Goal: Task Accomplishment & Management: Manage account settings

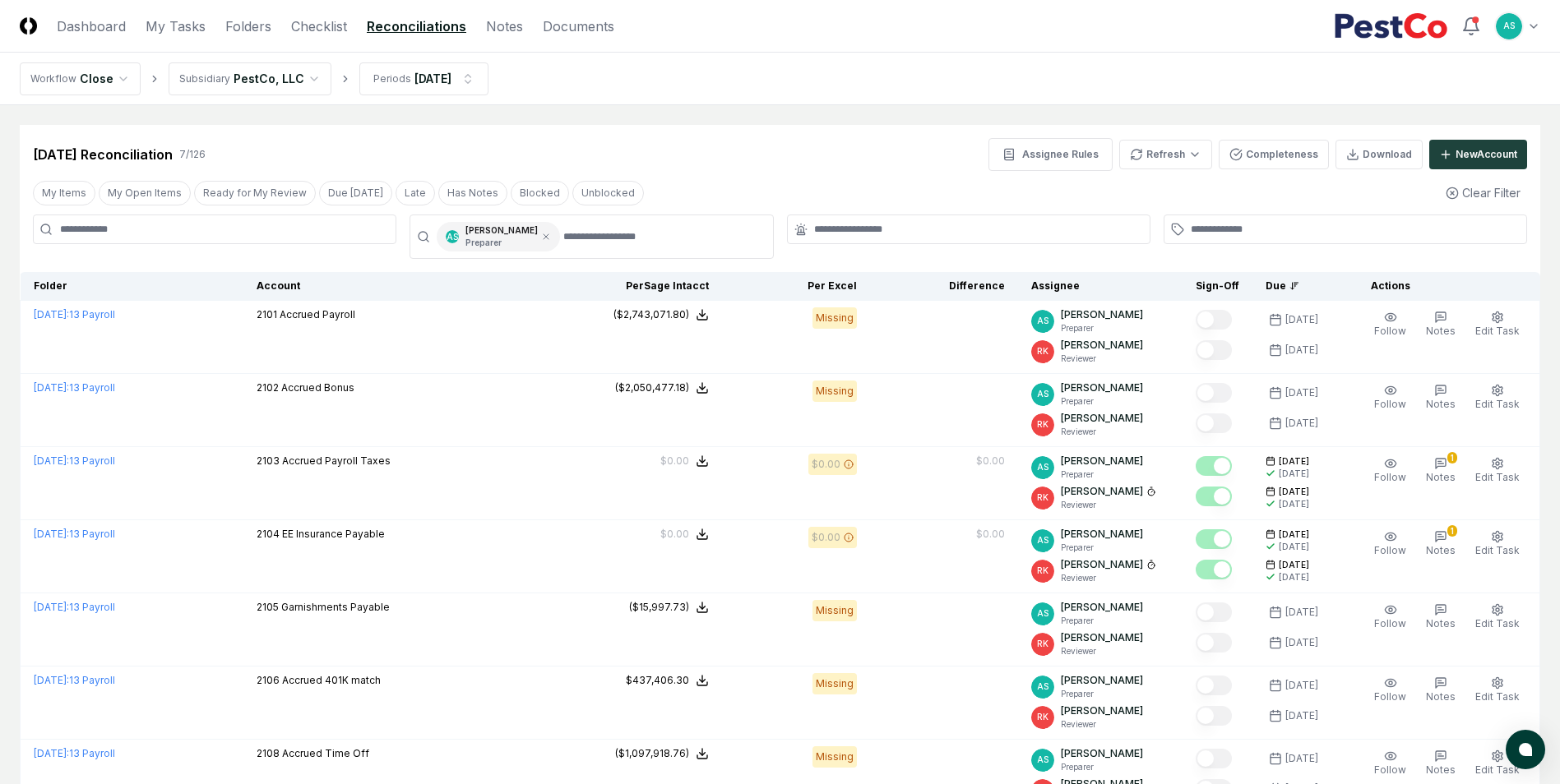
click at [316, 13] on header "CloseCore Dashboard My Tasks Folders Checklist Reconciliations Notes Documents …" at bounding box center [780, 26] width 1560 height 53
click at [319, 19] on link "Checklist" at bounding box center [319, 26] width 56 height 20
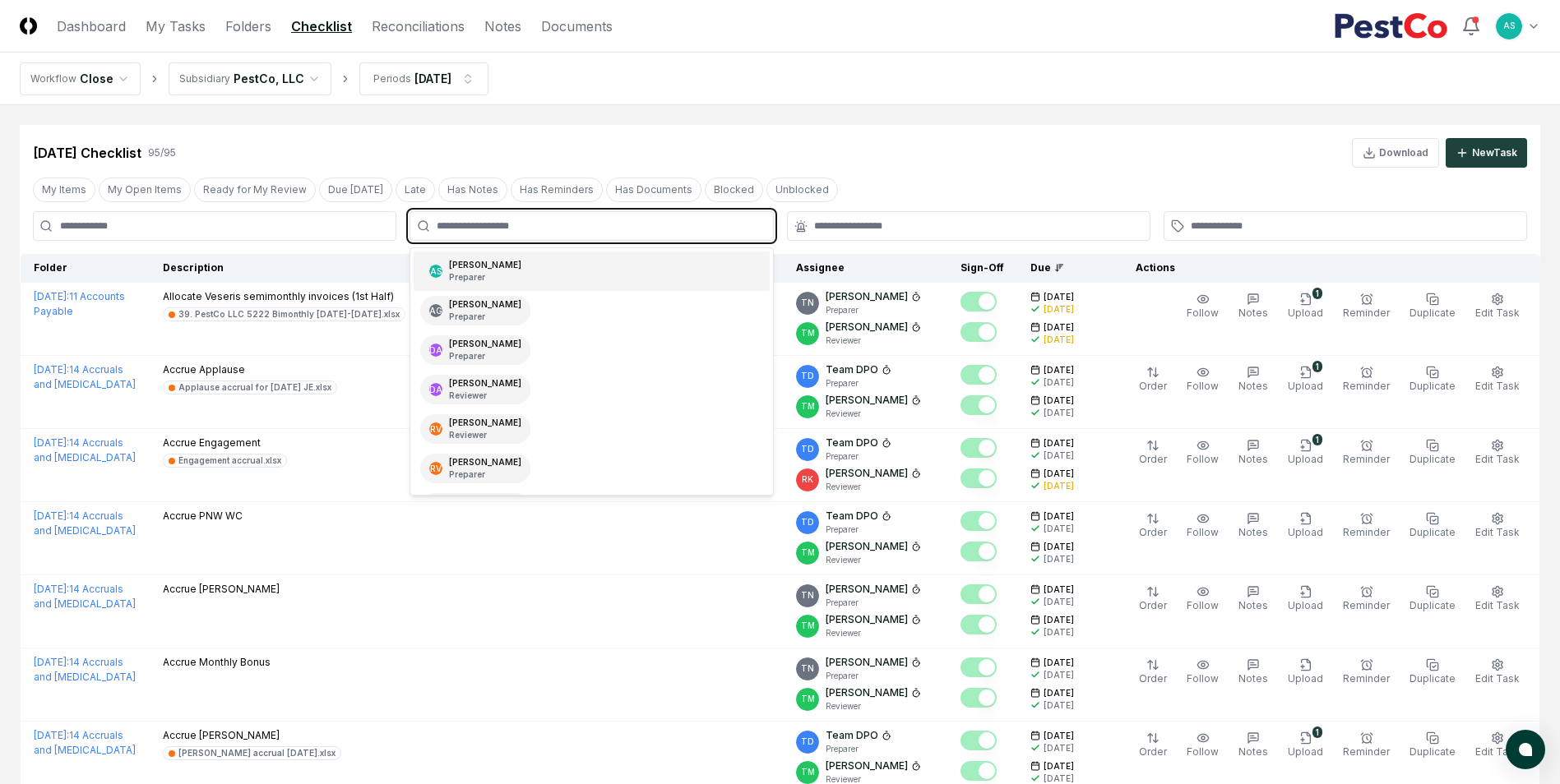
click at [490, 232] on input "text" at bounding box center [599, 226] width 326 height 15
click at [493, 262] on div "[PERSON_NAME] Preparer" at bounding box center [485, 271] width 72 height 25
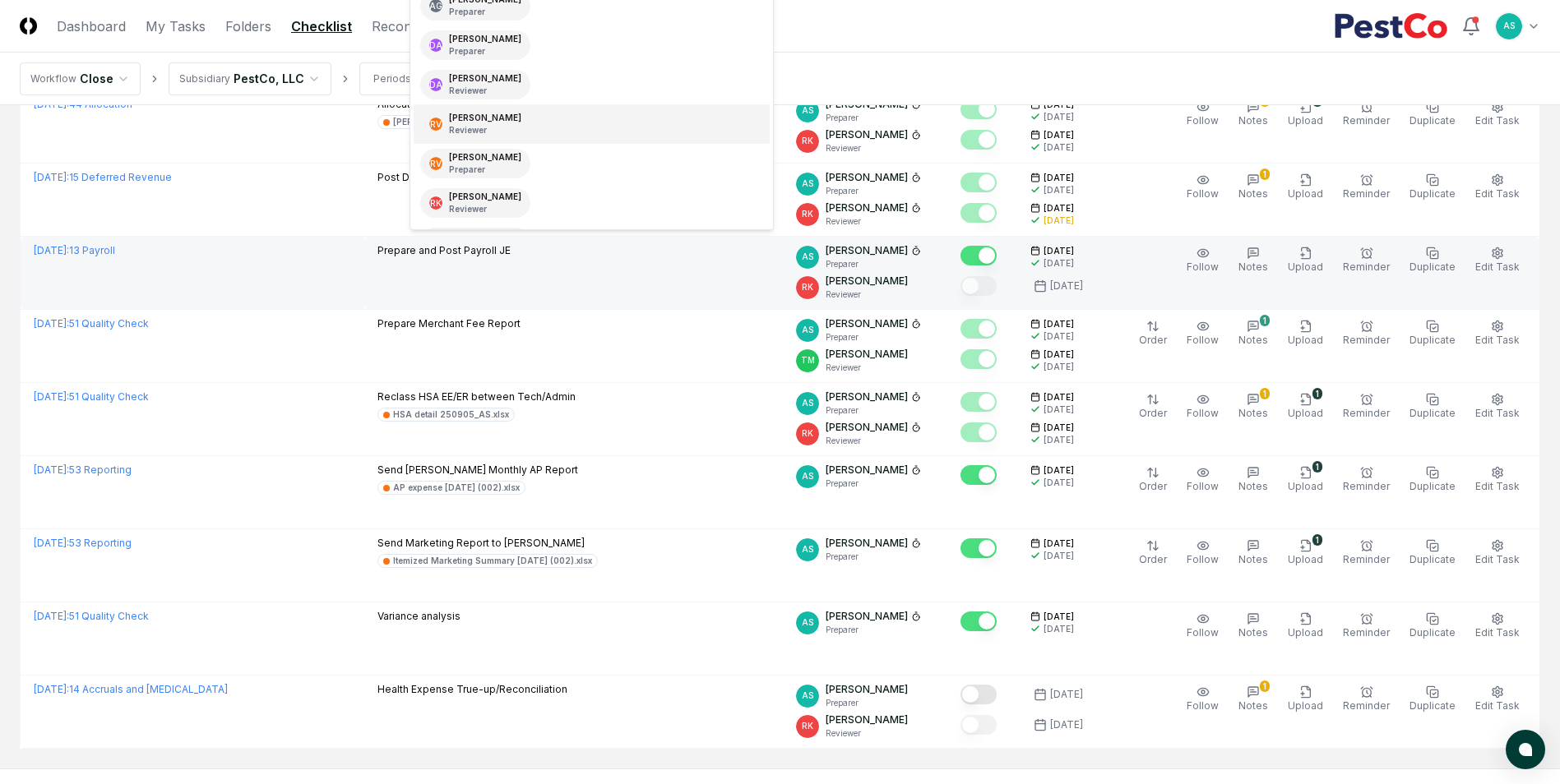
scroll to position [281, 0]
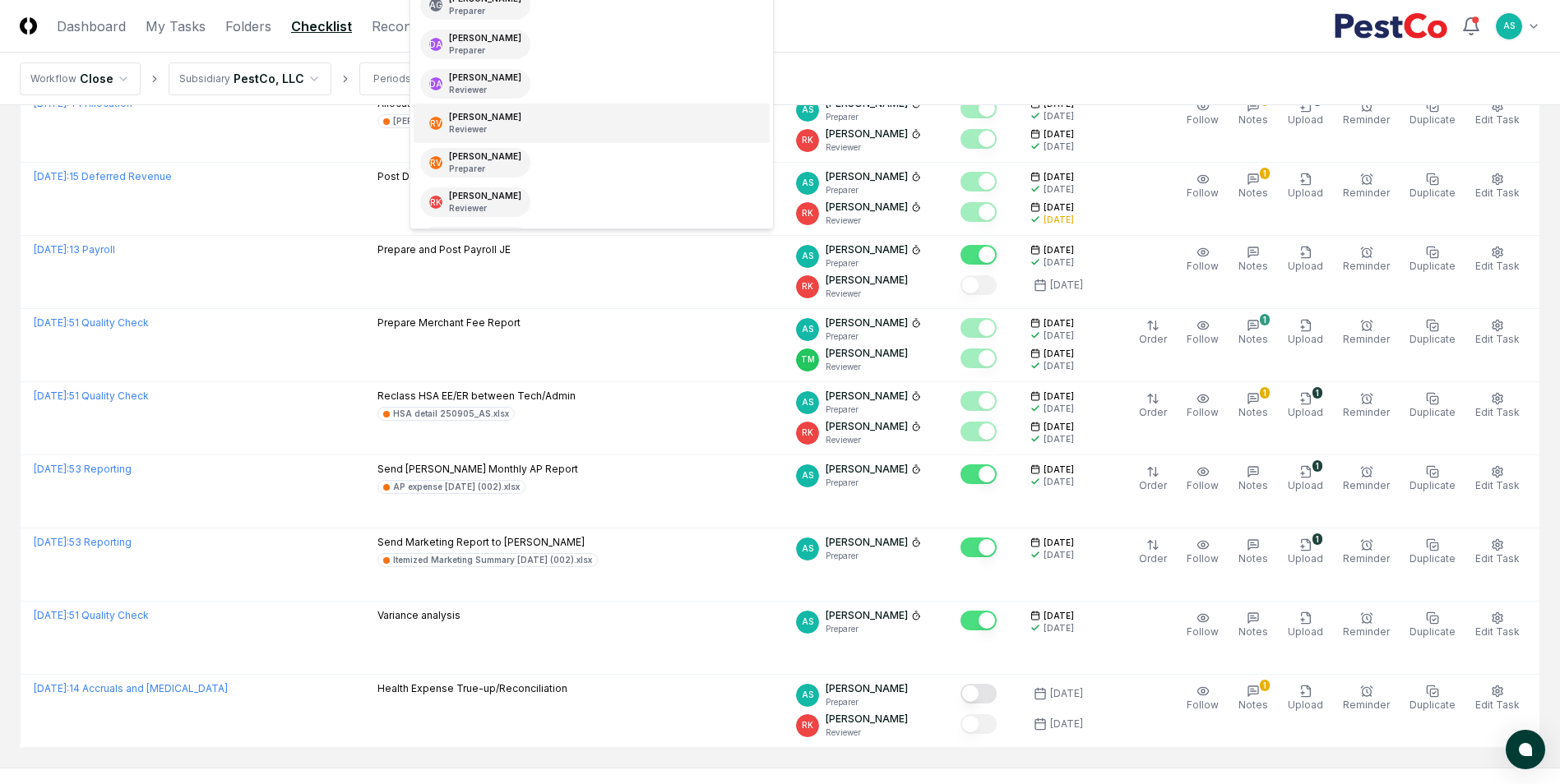
click at [968, 78] on nav "Workflow Close Subsidiary PestCo, LLC Periods [DATE]" at bounding box center [780, 78] width 1560 height 53
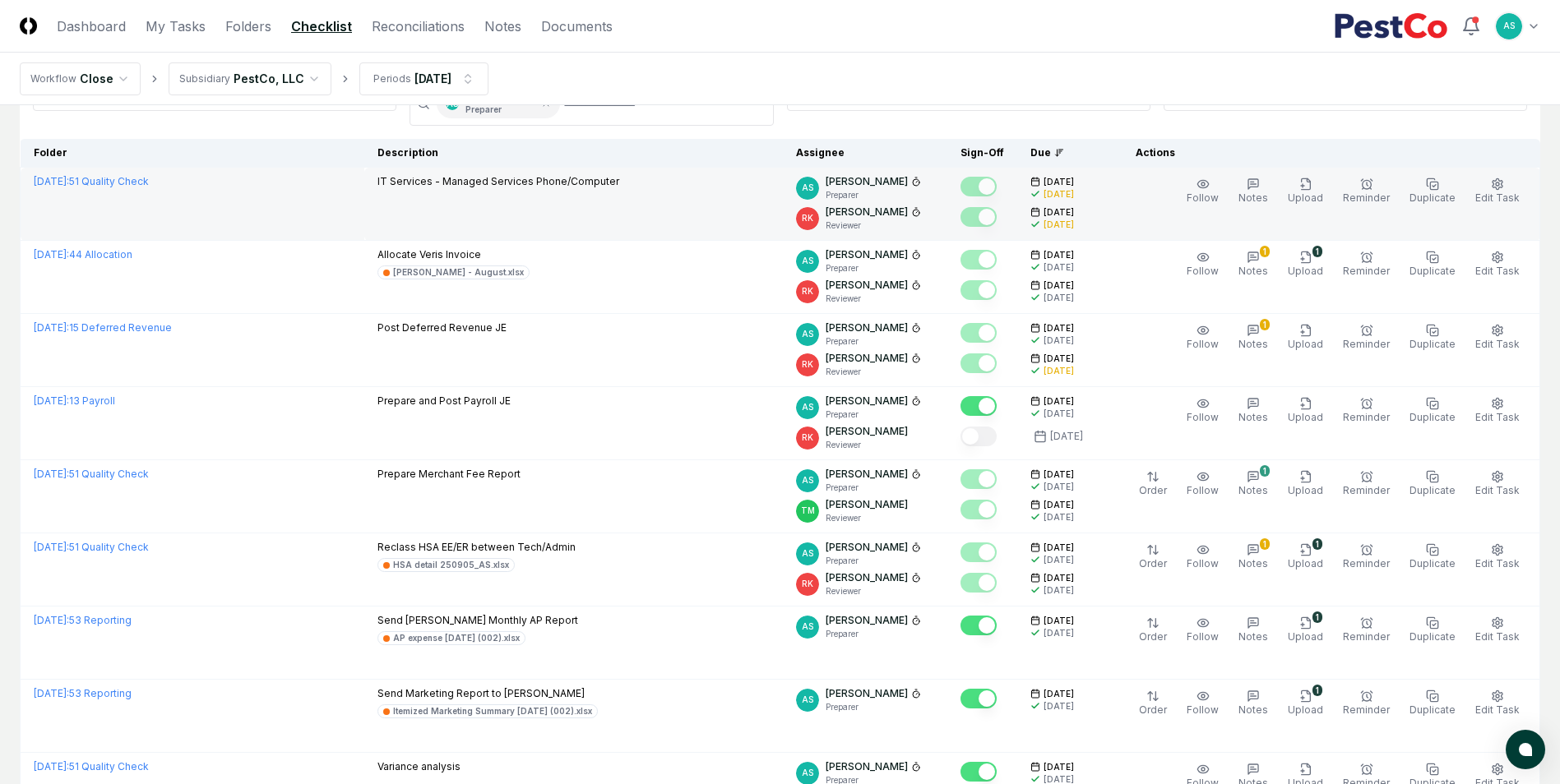
scroll to position [0, 0]
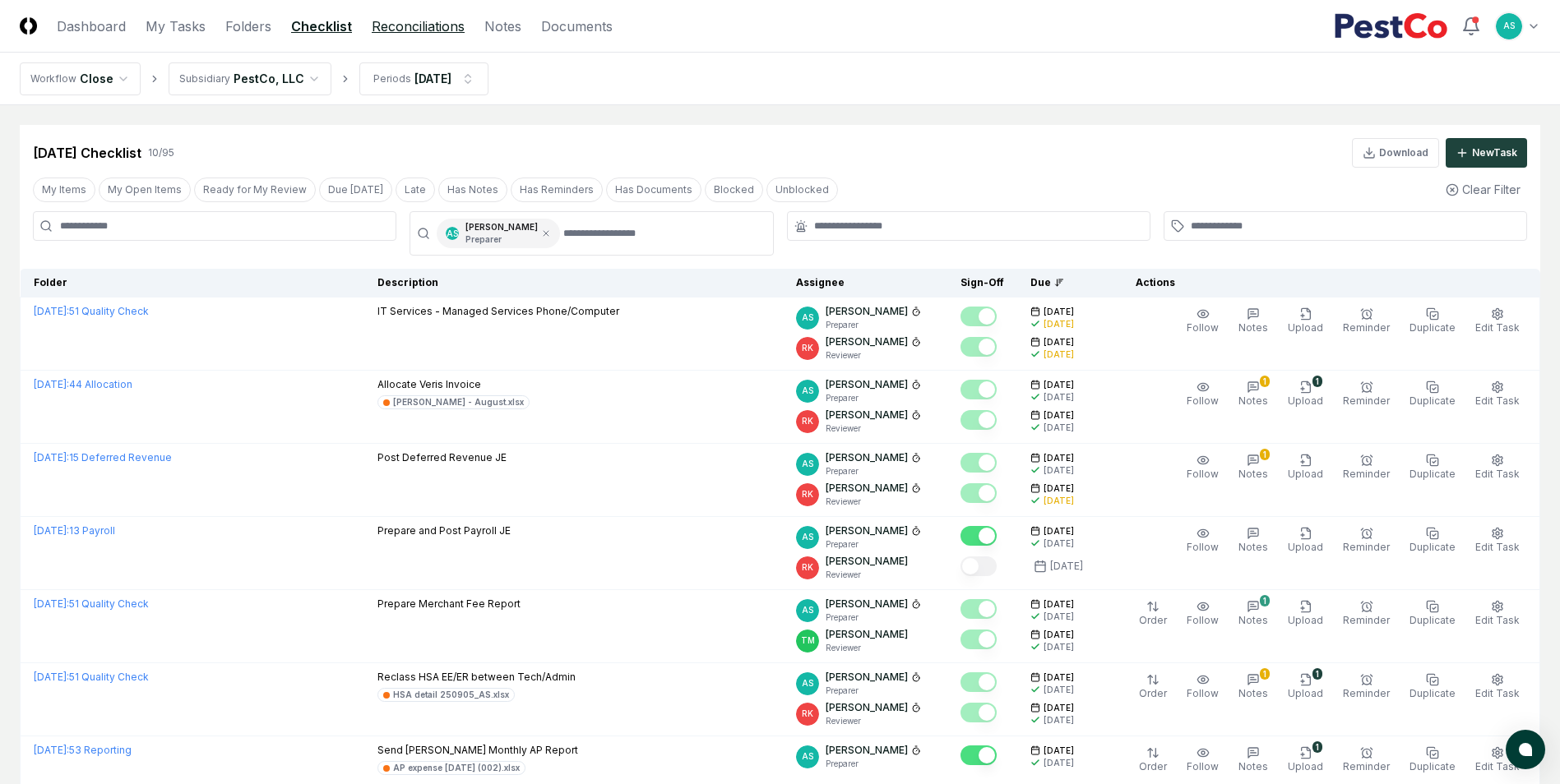
click at [412, 25] on link "Reconciliations" at bounding box center [419, 26] width 93 height 20
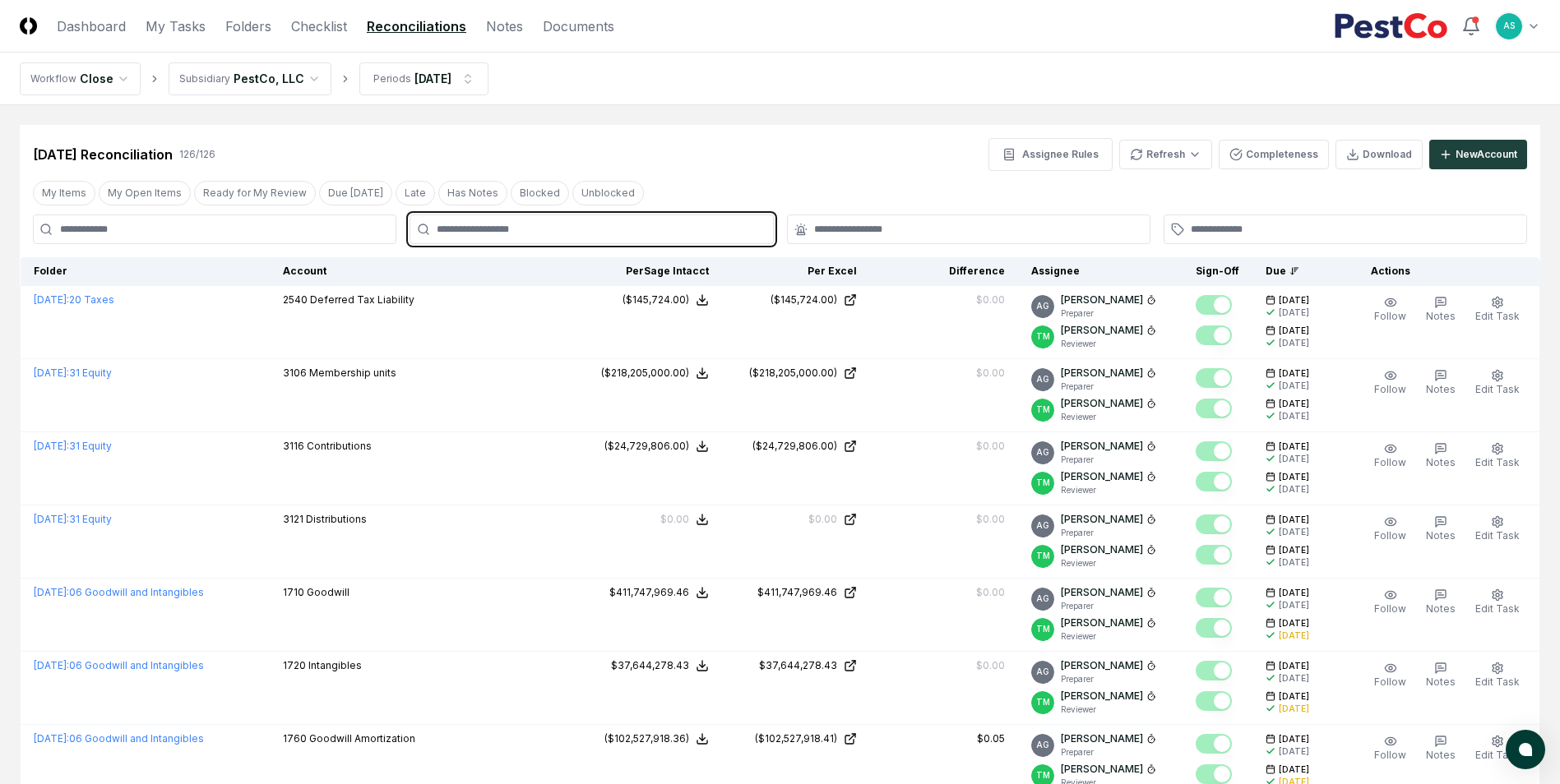
click at [544, 235] on input "text" at bounding box center [599, 229] width 326 height 15
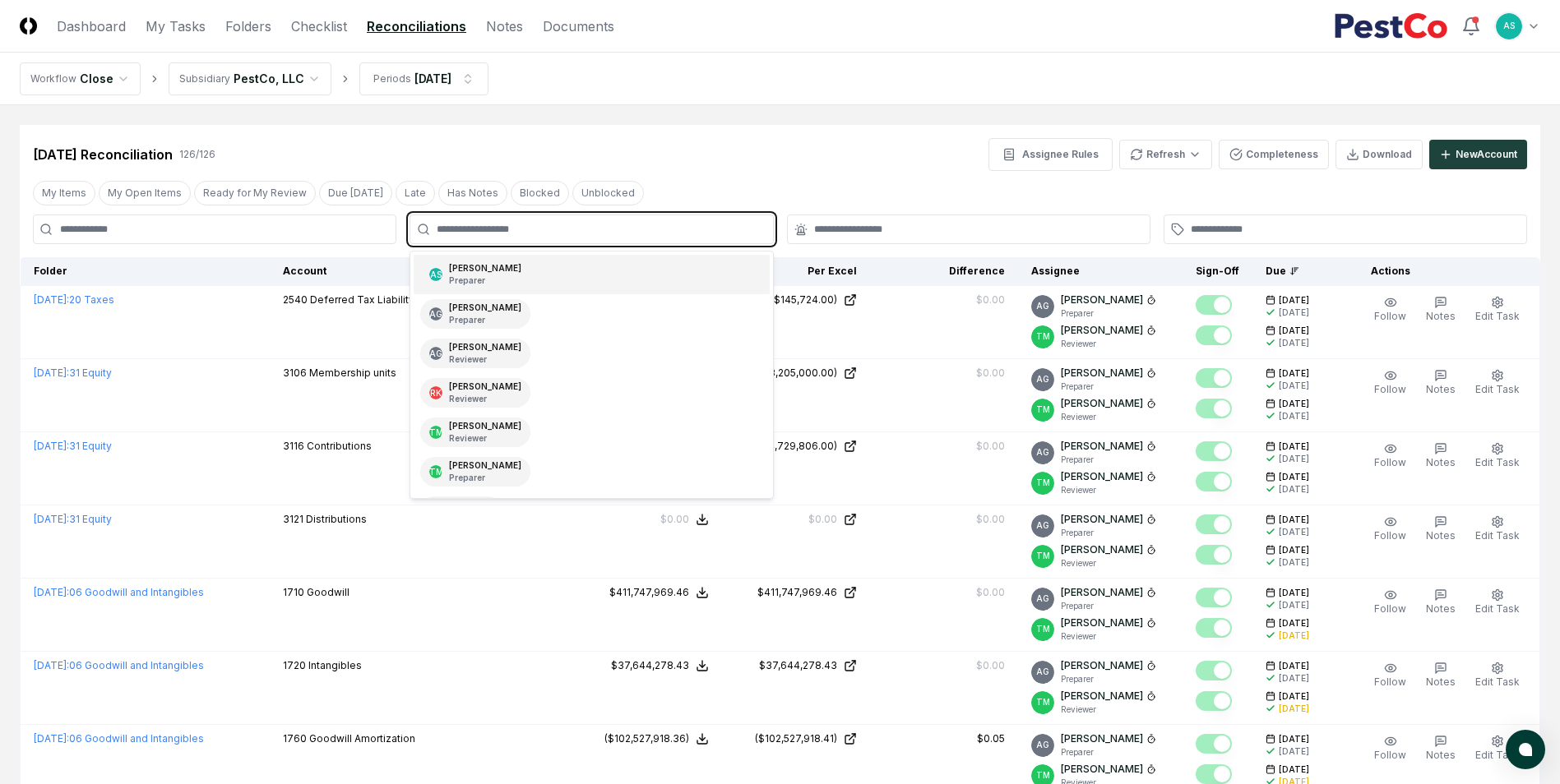
click at [502, 271] on div "AS [PERSON_NAME] Preparer" at bounding box center [475, 274] width 110 height 29
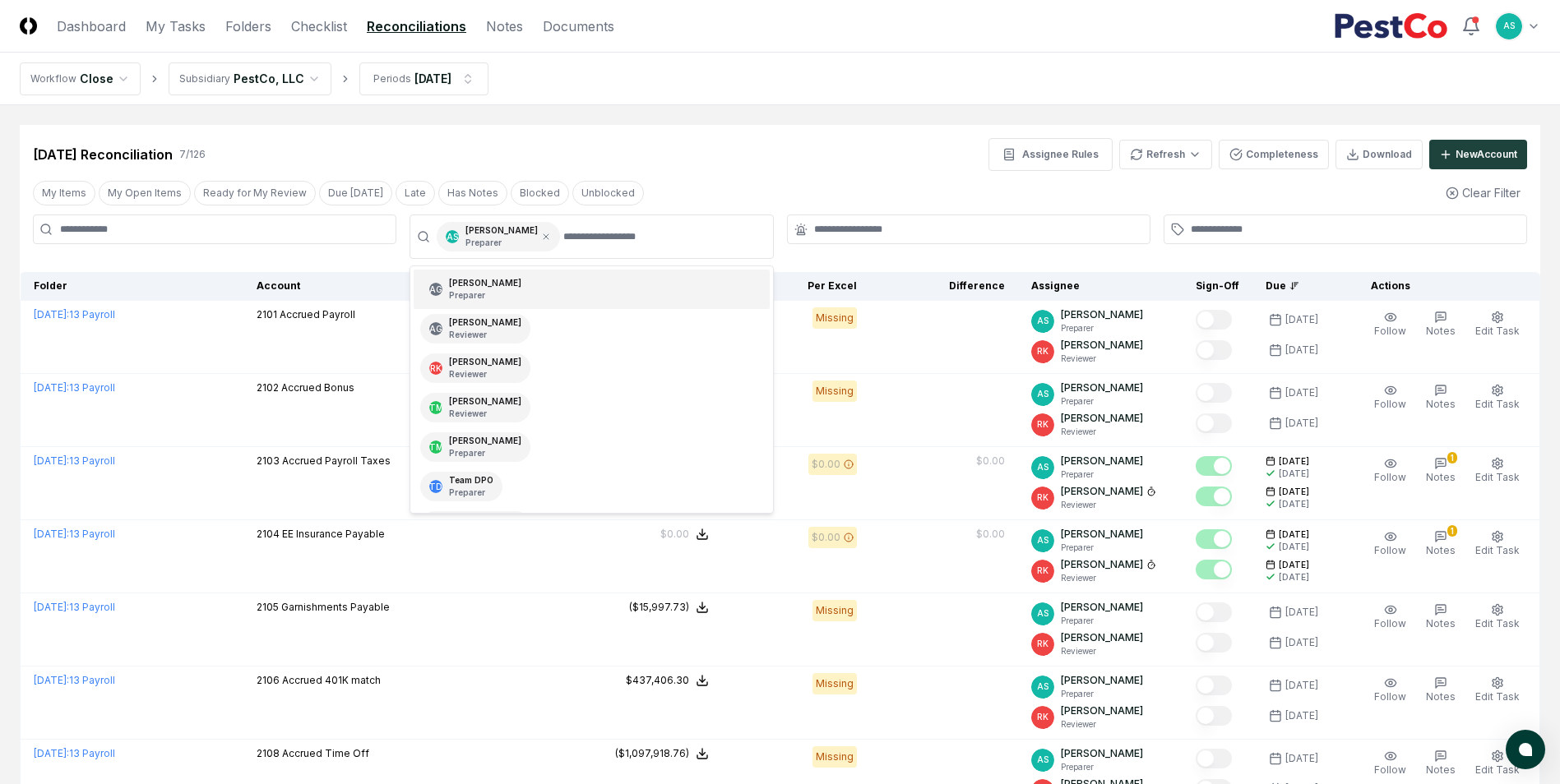
click at [902, 162] on div "[DATE] Reconciliation 7 / 126 Assignee Rules Refresh Completeness Download New …" at bounding box center [780, 154] width 1494 height 33
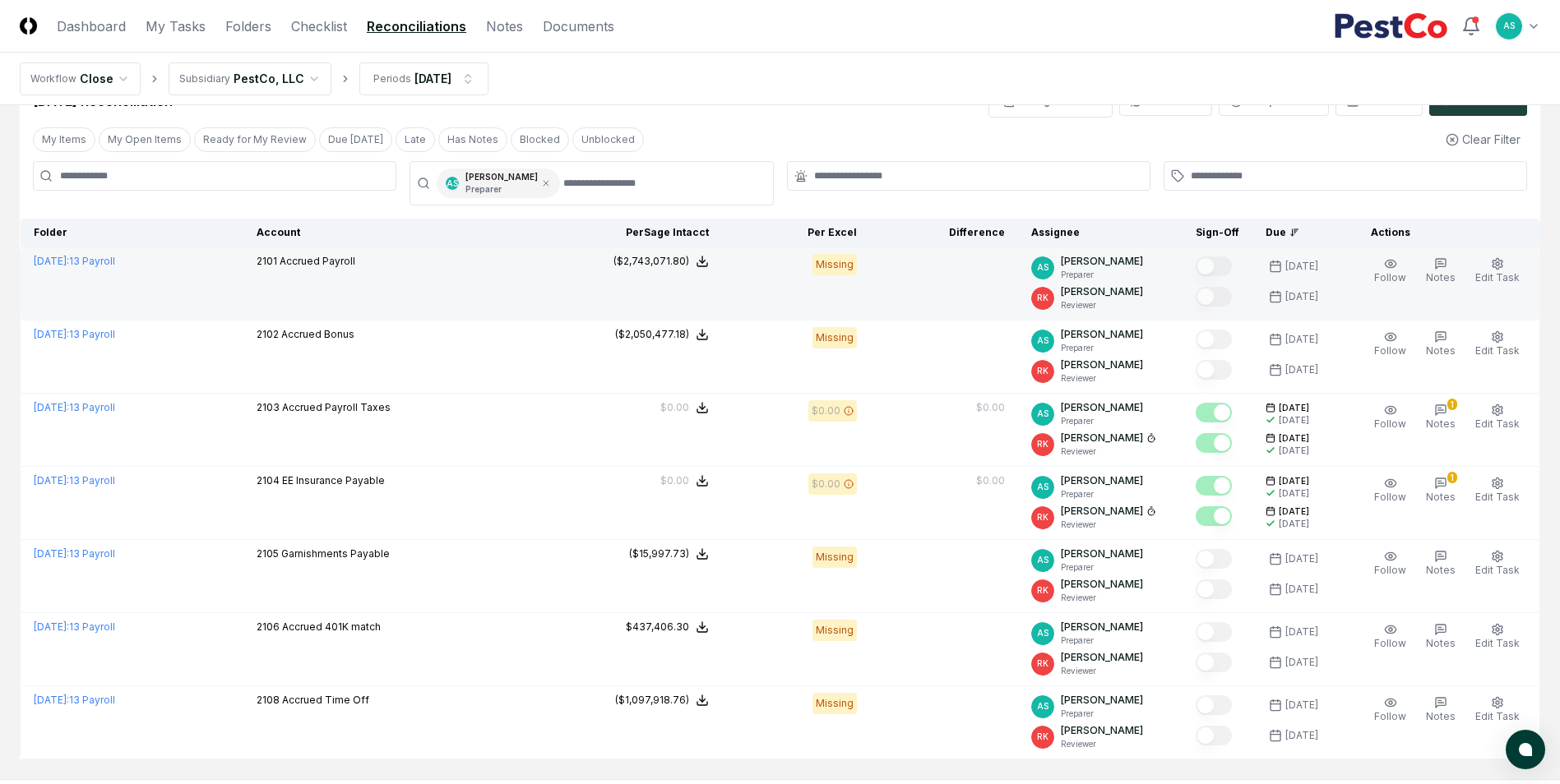
scroll to position [82, 0]
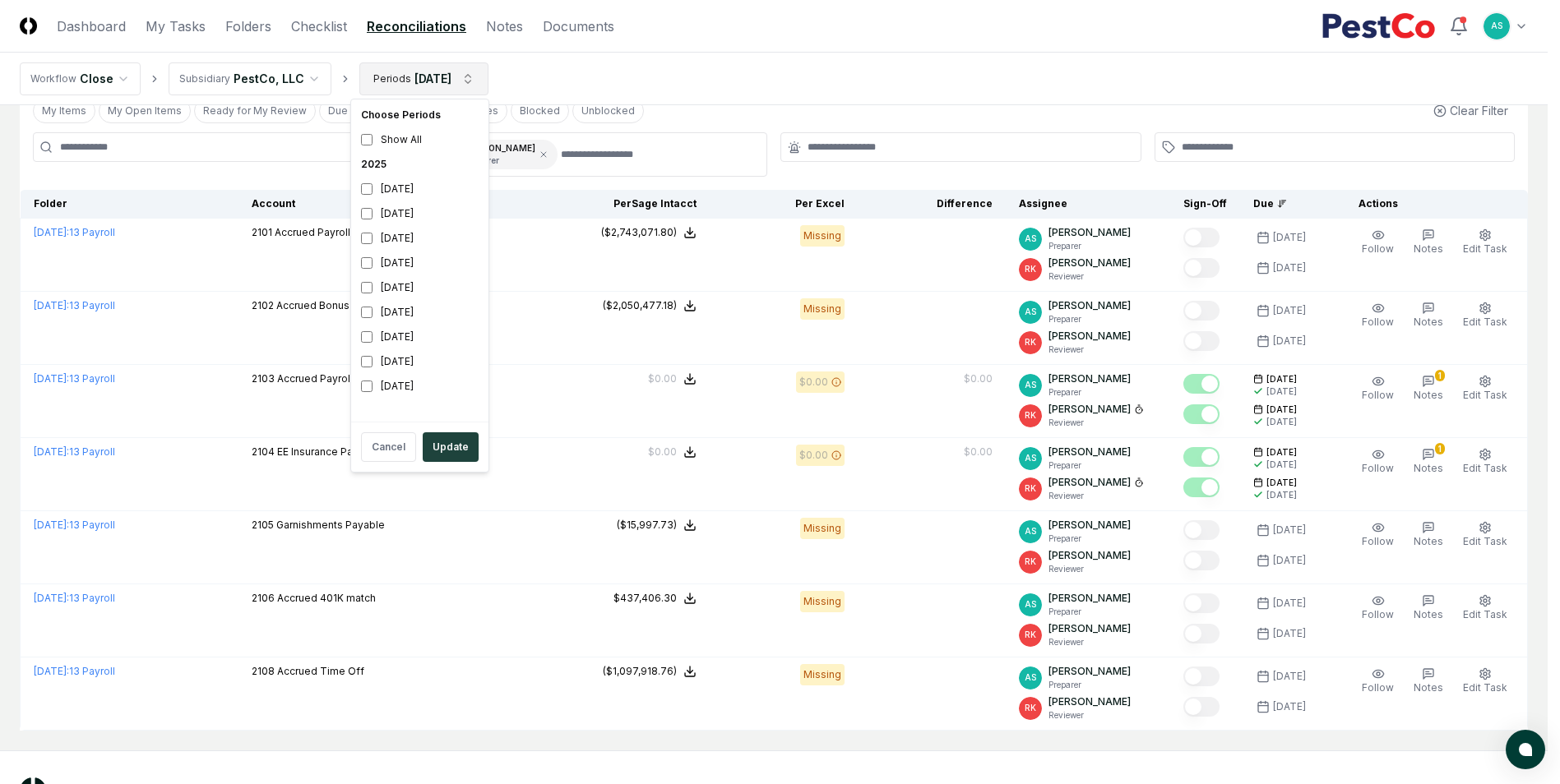
click at [474, 83] on html "CloseCore Dashboard My Tasks Folders Checklist Reconciliations Notes Documents …" at bounding box center [780, 384] width 1560 height 931
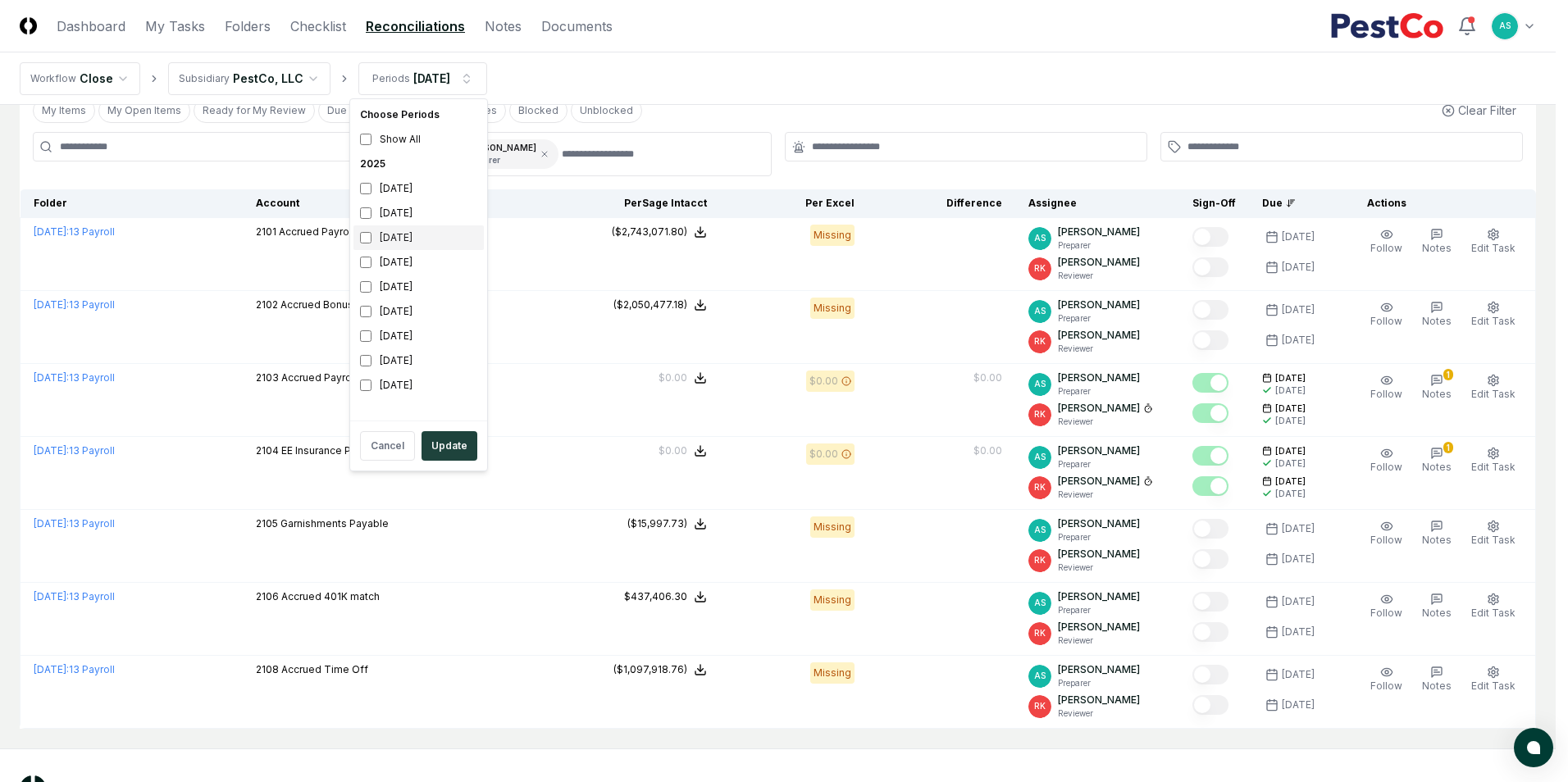
click at [358, 234] on div "[DATE]" at bounding box center [418, 238] width 131 height 25
click at [361, 196] on div "[DATE]" at bounding box center [418, 189] width 131 height 25
drag, startPoint x: 358, startPoint y: 185, endPoint x: 362, endPoint y: 203, distance: 18.4
click at [359, 188] on div "[DATE]" at bounding box center [418, 189] width 131 height 25
click at [433, 443] on button "Update" at bounding box center [449, 446] width 56 height 29
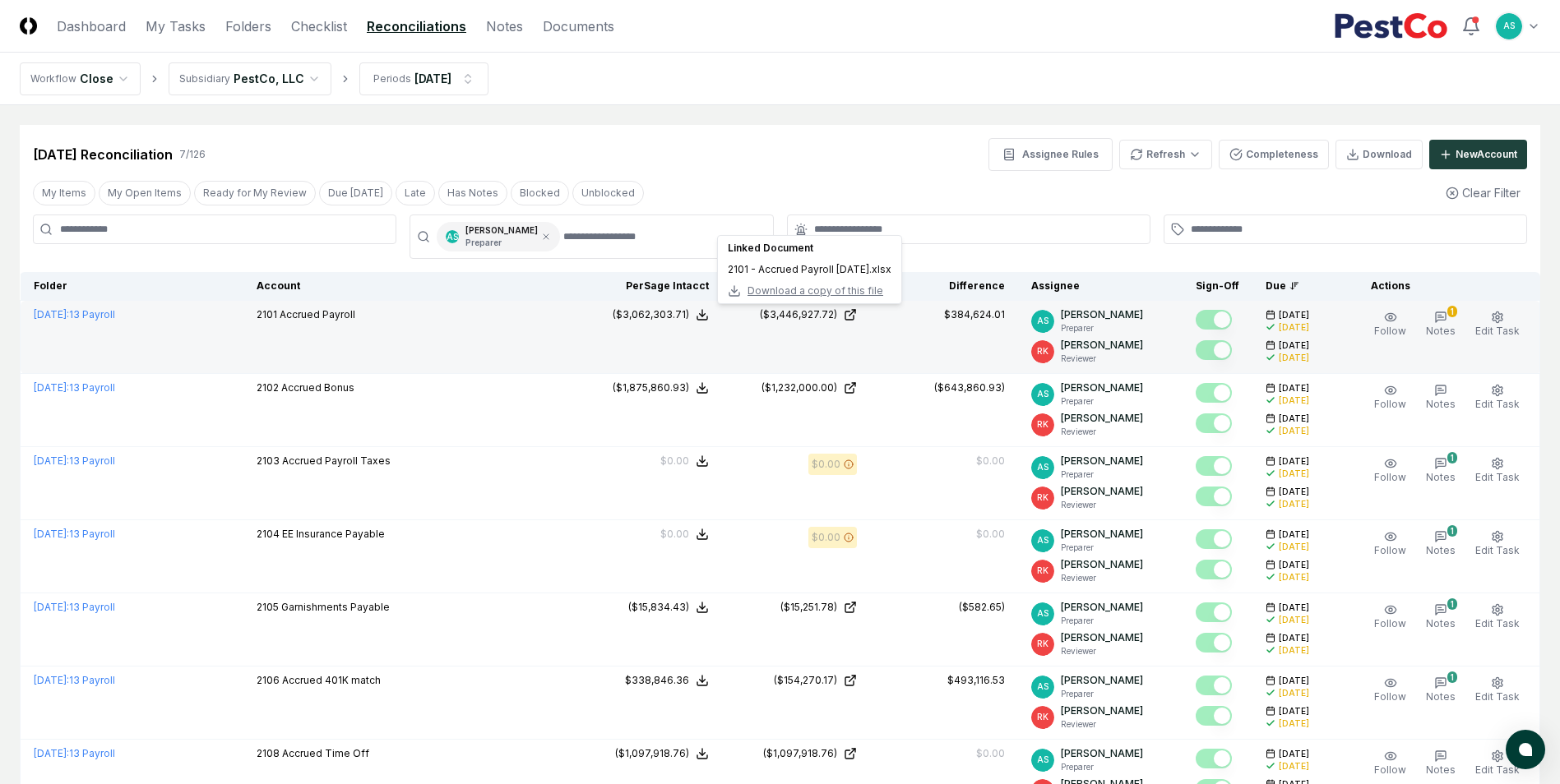
click at [804, 293] on span "Download a copy of this file" at bounding box center [816, 291] width 136 height 15
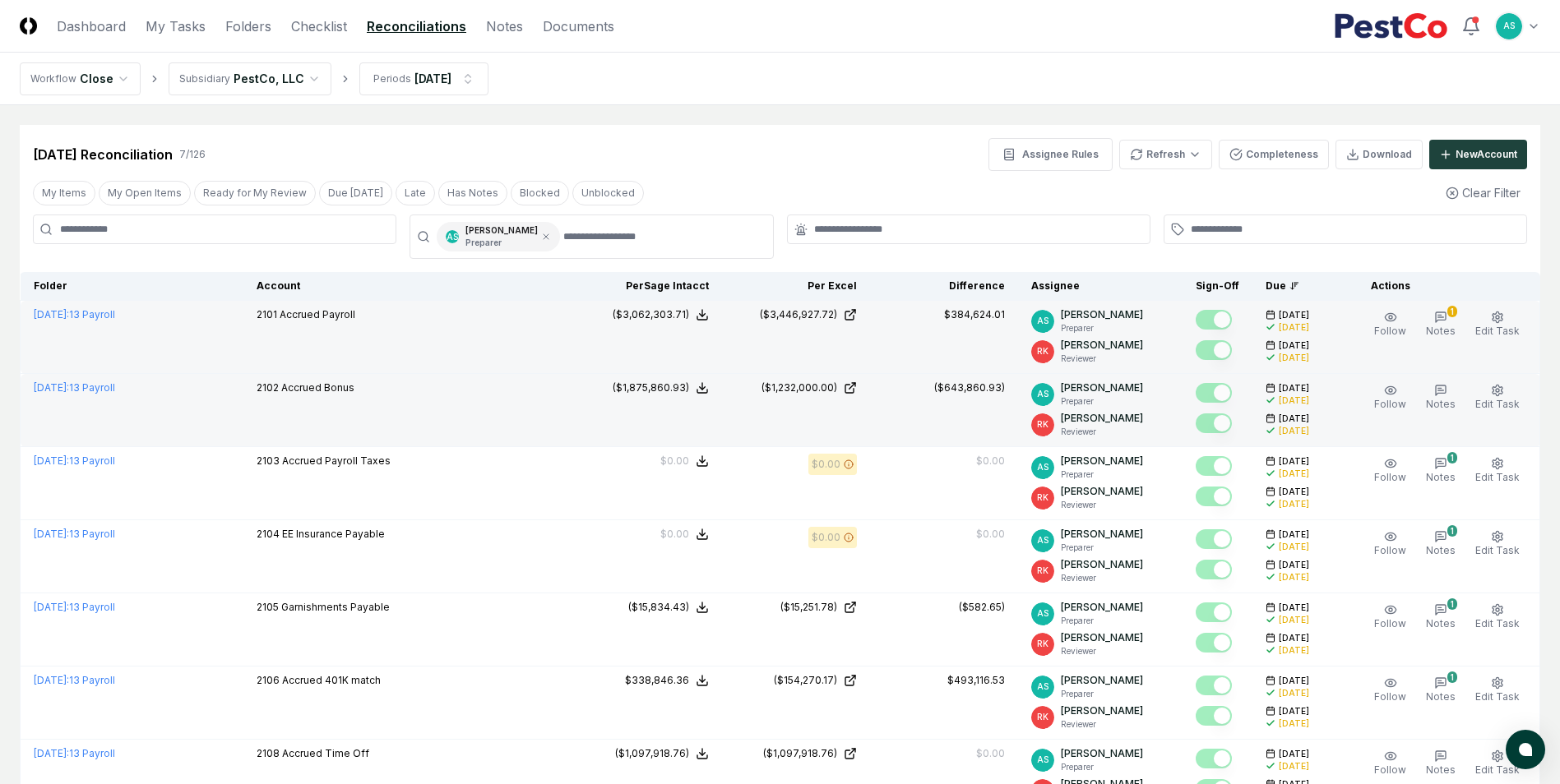
drag, startPoint x: 796, startPoint y: 138, endPoint x: 636, endPoint y: 384, distance: 293.5
click at [797, 138] on div "[DATE] Reconciliation 7 / 126 Assignee Rules Refresh Completeness Download New …" at bounding box center [780, 154] width 1494 height 33
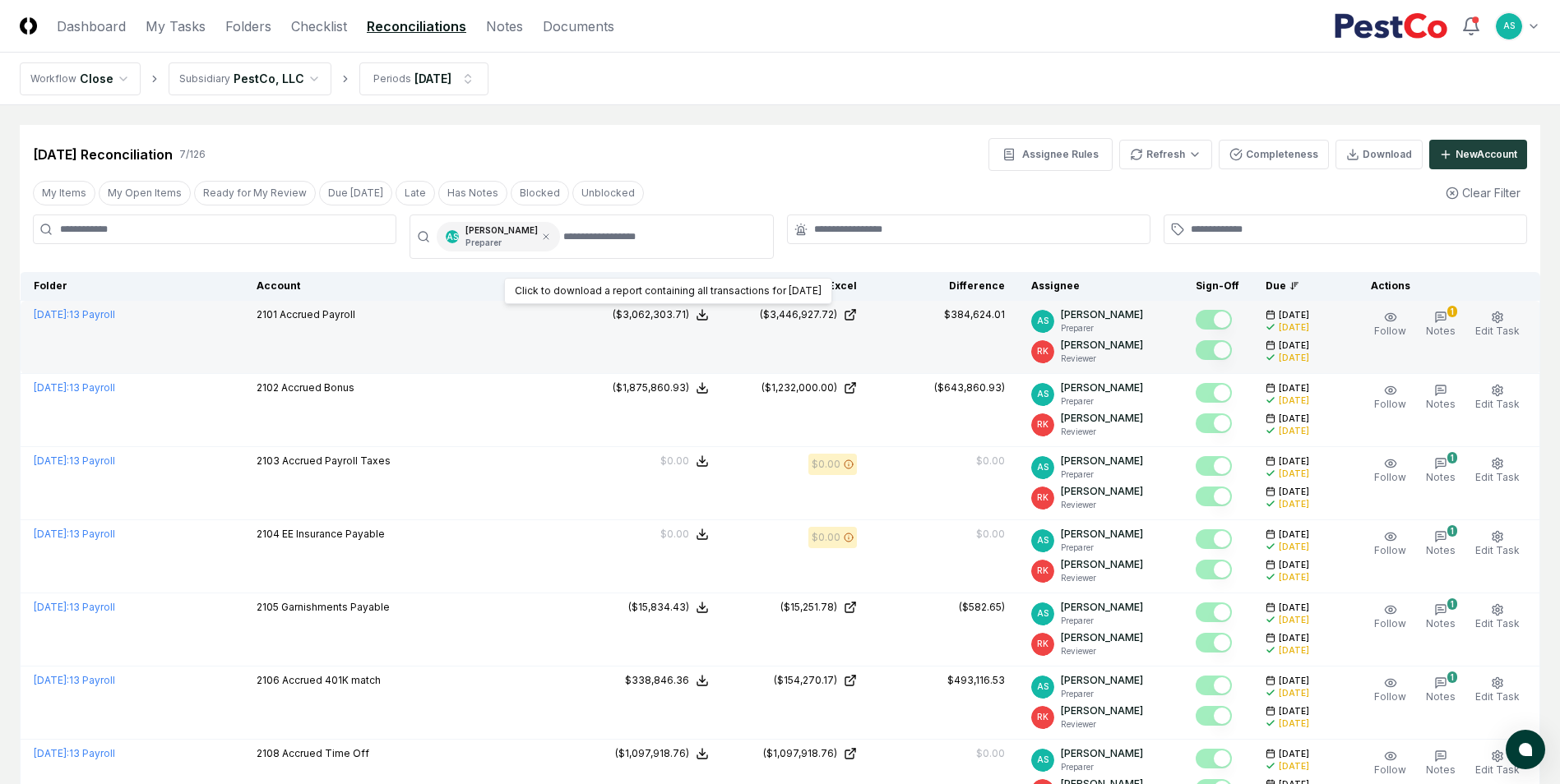
click at [670, 311] on div "($3,062,303.71)" at bounding box center [651, 315] width 77 height 15
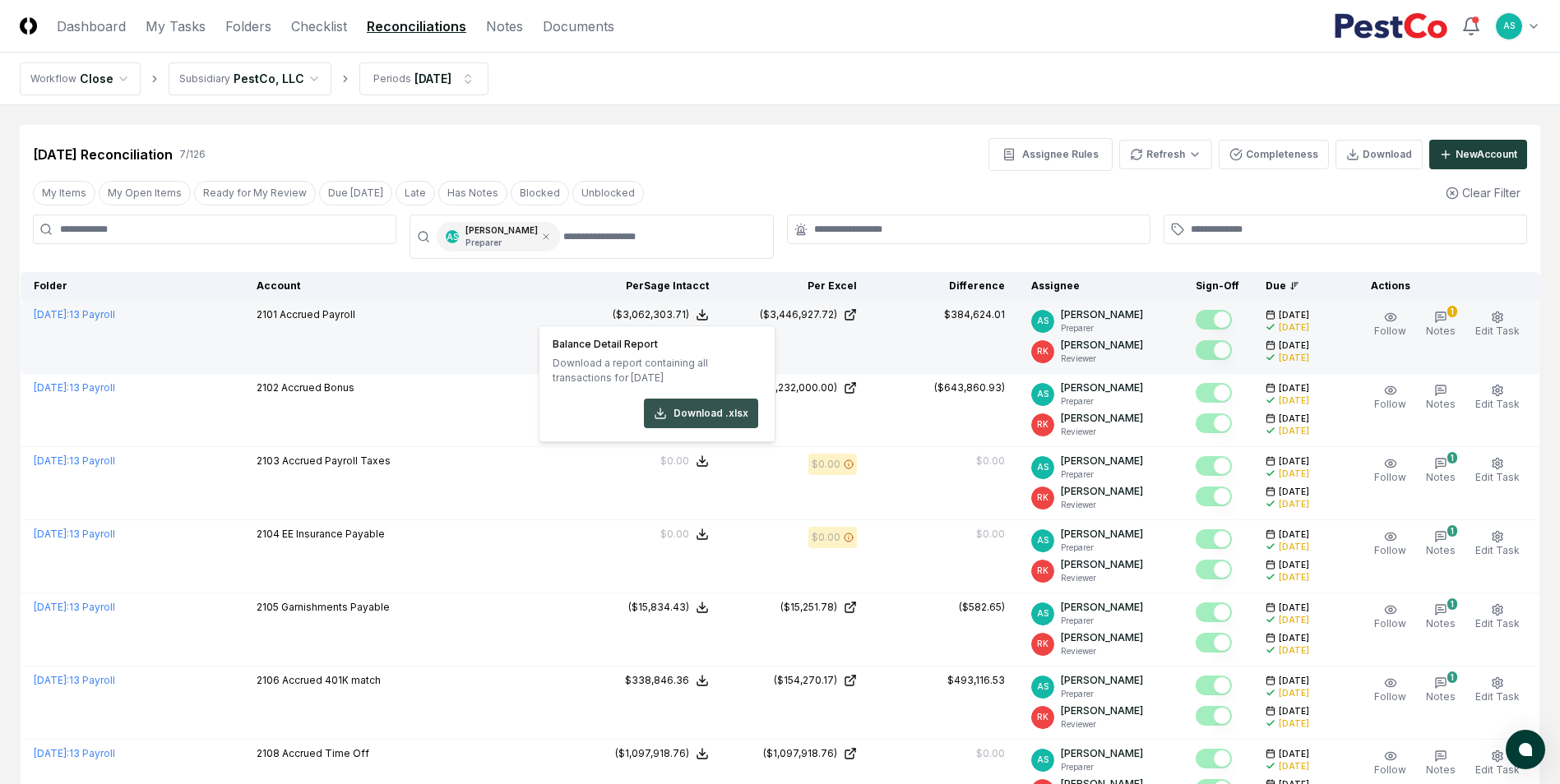
click at [678, 422] on button "Download .xlsx" at bounding box center [701, 413] width 114 height 29
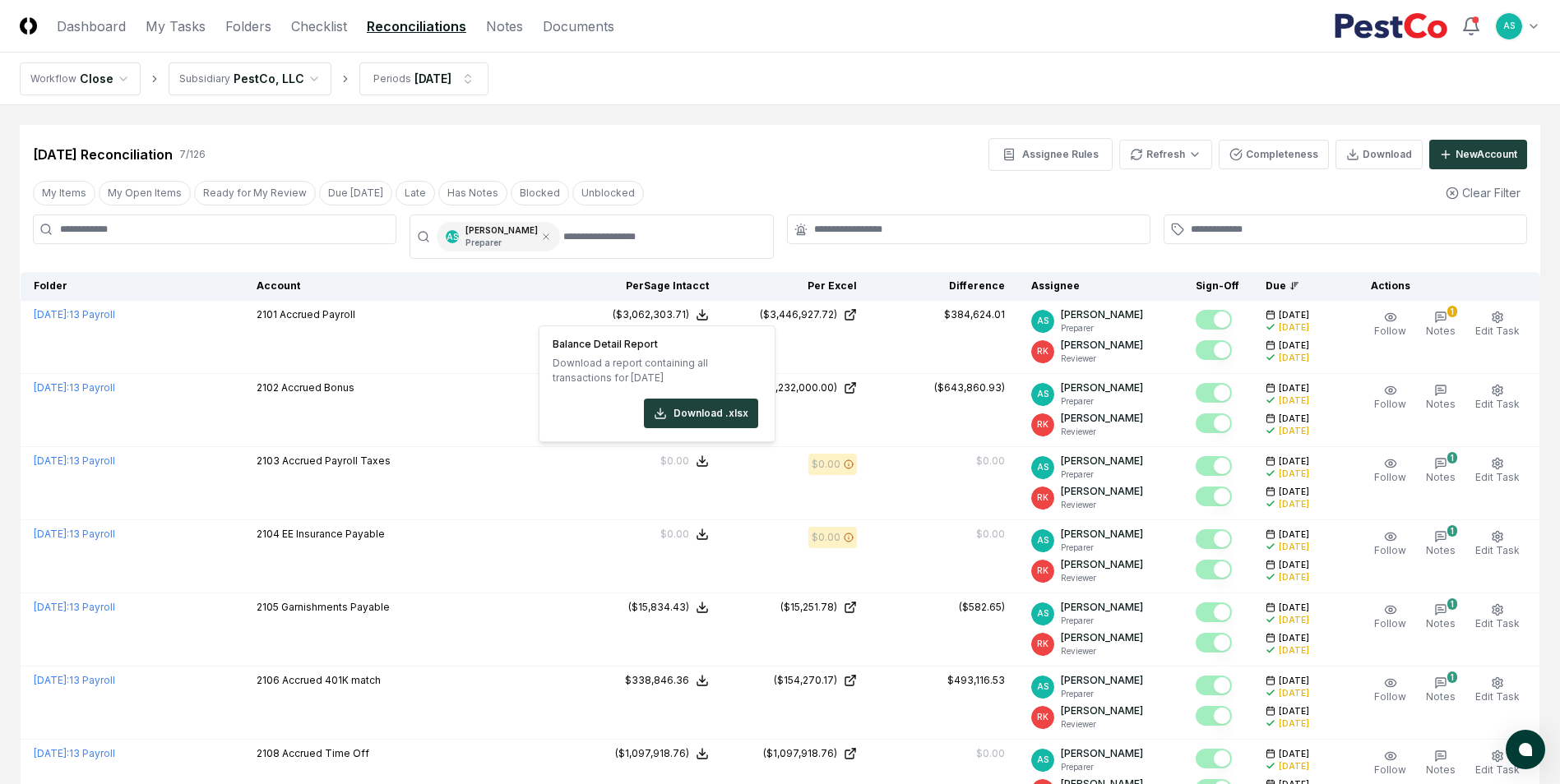
drag, startPoint x: 724, startPoint y: 155, endPoint x: 733, endPoint y: 141, distance: 16.6
click at [733, 141] on div "[DATE] Reconciliation 7 / 126 Assignee Rules Refresh Completeness Download New …" at bounding box center [780, 154] width 1494 height 33
click at [413, 94] on html "CloseCore Dashboard My Tasks Folders Checklist Reconciliations Notes Documents …" at bounding box center [780, 466] width 1560 height 931
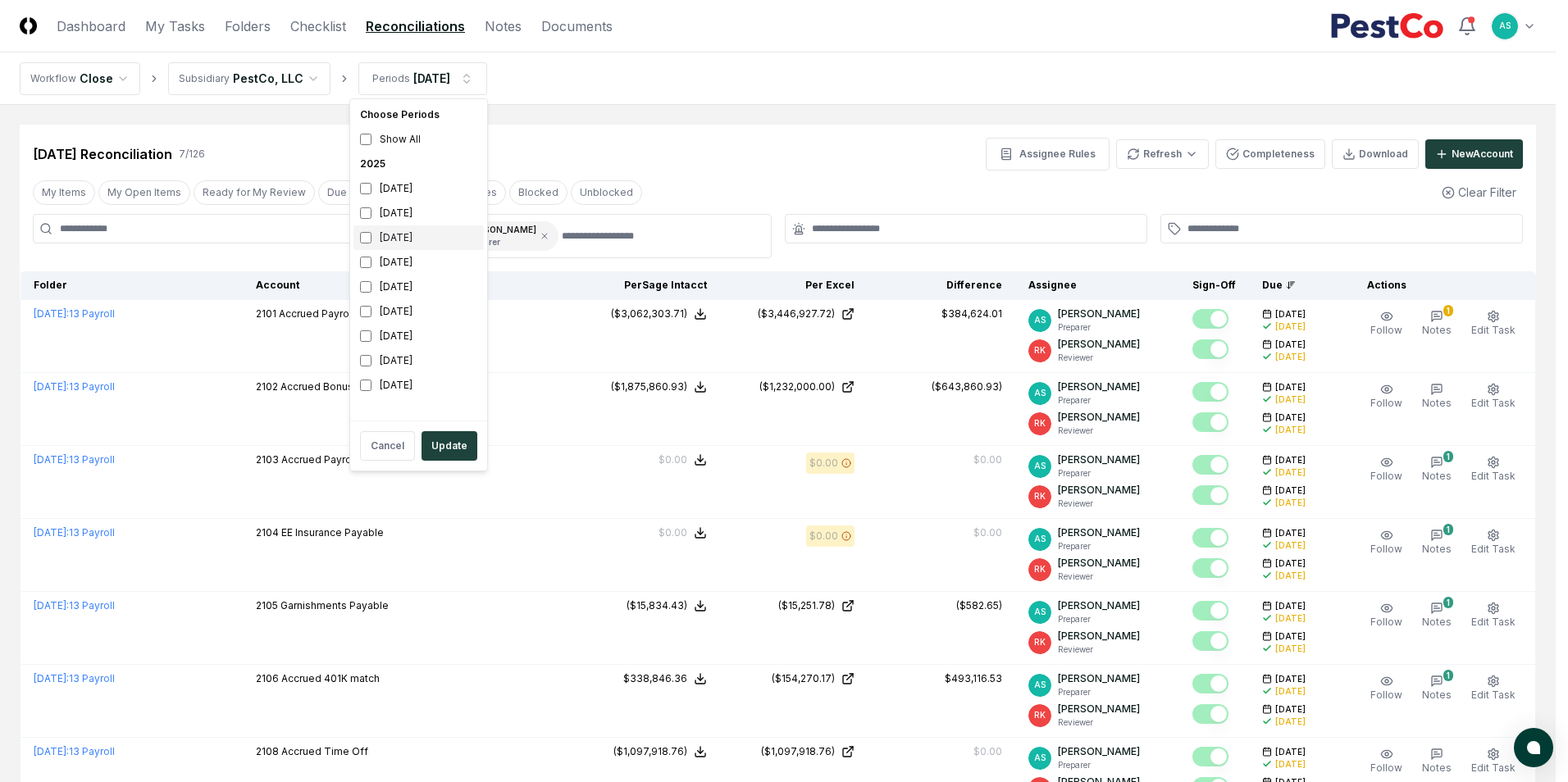
click at [360, 237] on div "[DATE]" at bounding box center [418, 238] width 131 height 25
click at [368, 222] on div "[DATE]" at bounding box center [418, 214] width 131 height 25
click at [458, 447] on button "Update" at bounding box center [449, 446] width 56 height 29
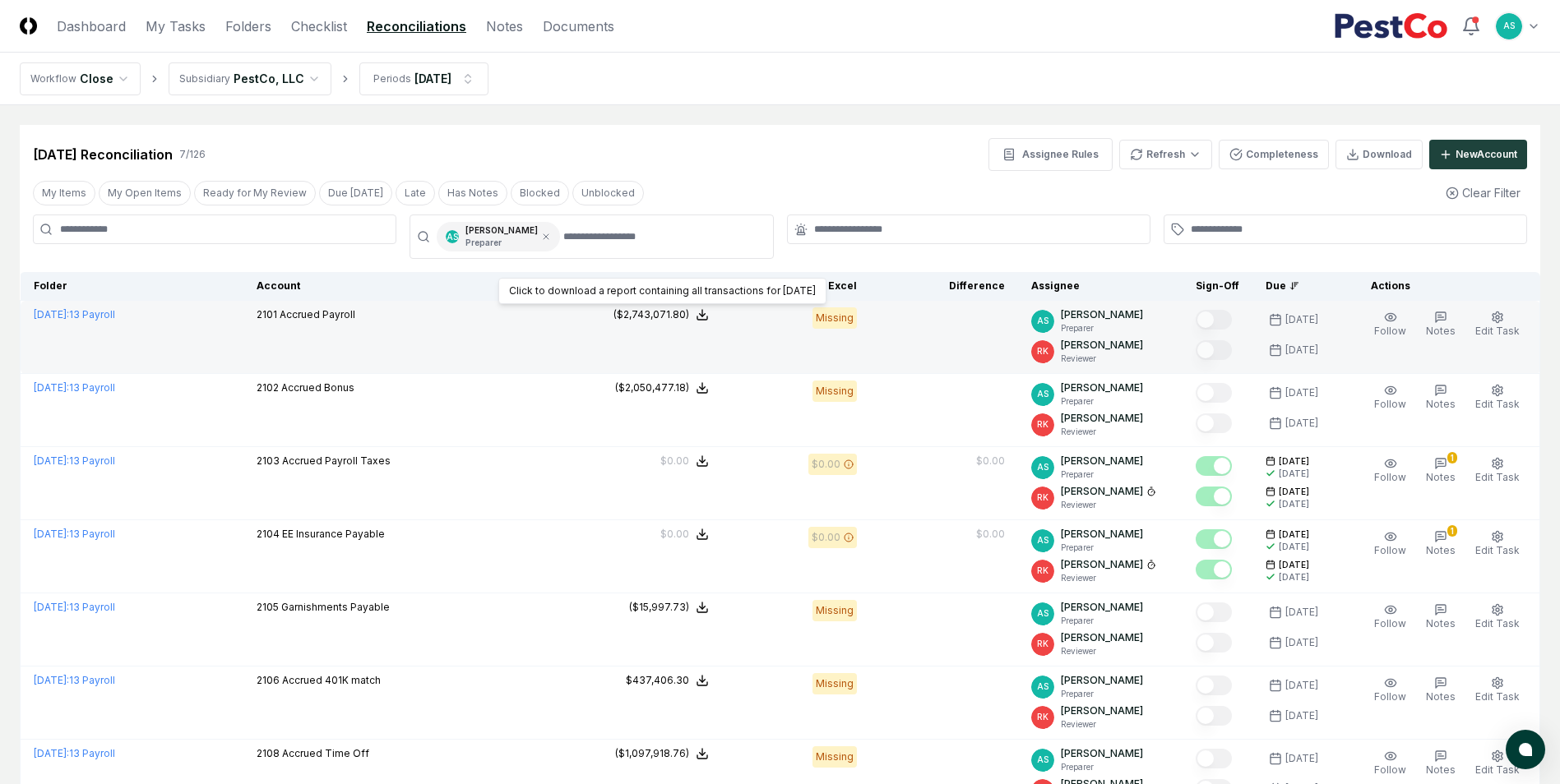
click at [704, 318] on icon at bounding box center [702, 315] width 13 height 13
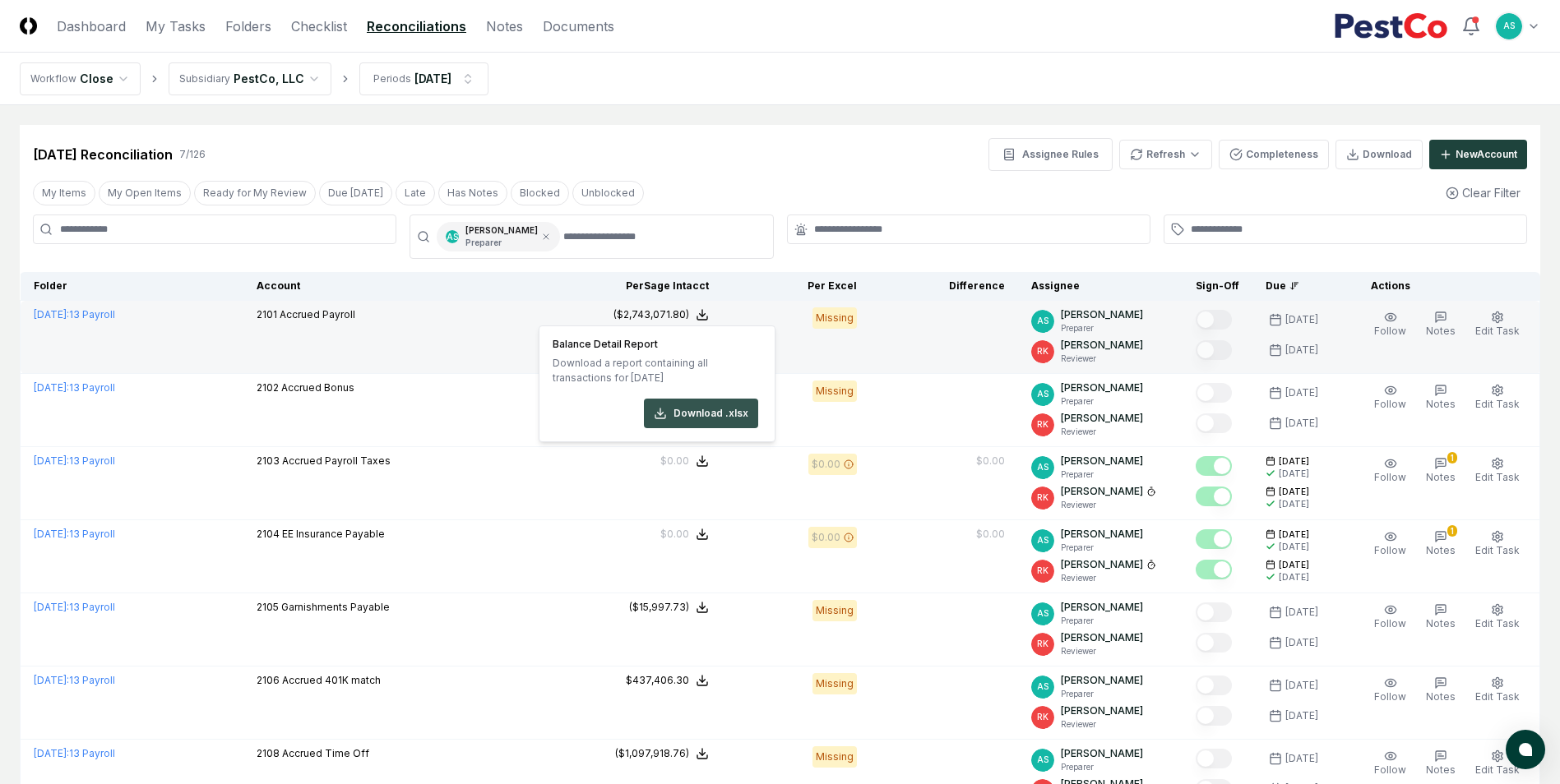
click at [705, 419] on button "Download .xlsx" at bounding box center [701, 413] width 114 height 29
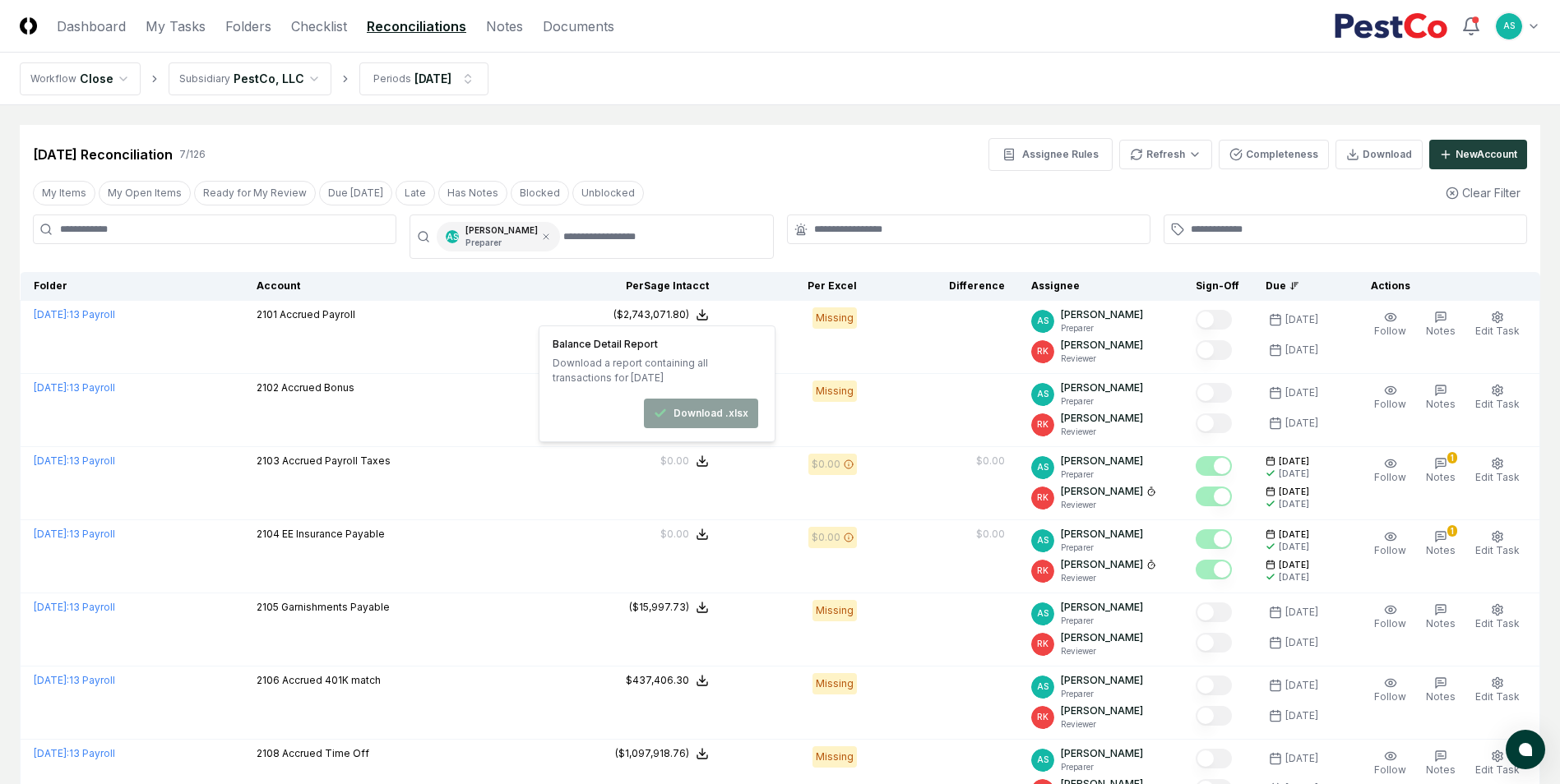
click at [833, 152] on div "[DATE] Reconciliation 7 / 126 Assignee Rules Refresh Completeness Download New …" at bounding box center [780, 154] width 1494 height 33
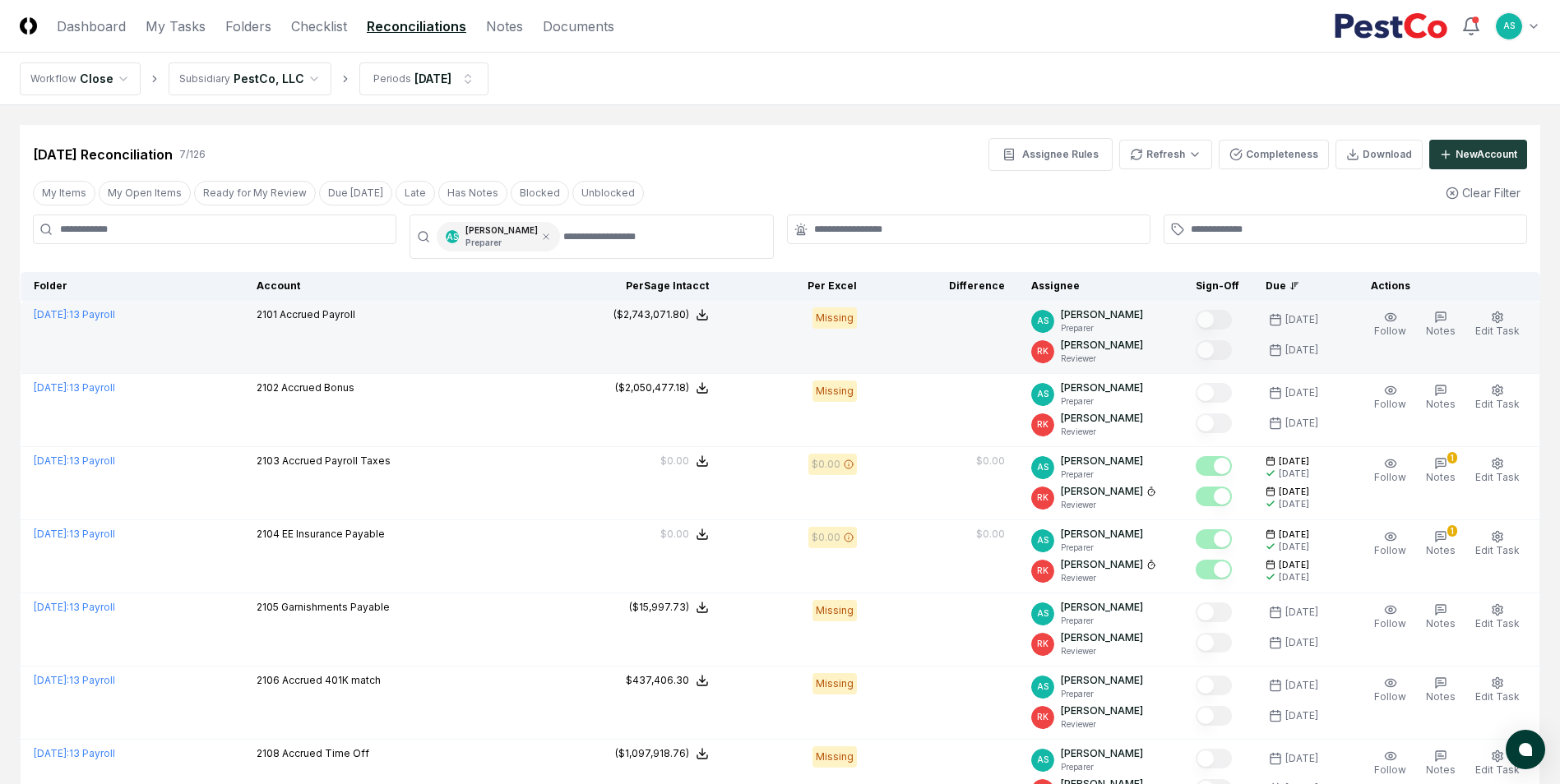
click at [851, 326] on div "Missing" at bounding box center [834, 318] width 45 height 21
drag, startPoint x: 850, startPoint y: 324, endPoint x: 771, endPoint y: 344, distance: 81.5
click at [771, 344] on td "Missing" at bounding box center [796, 337] width 148 height 73
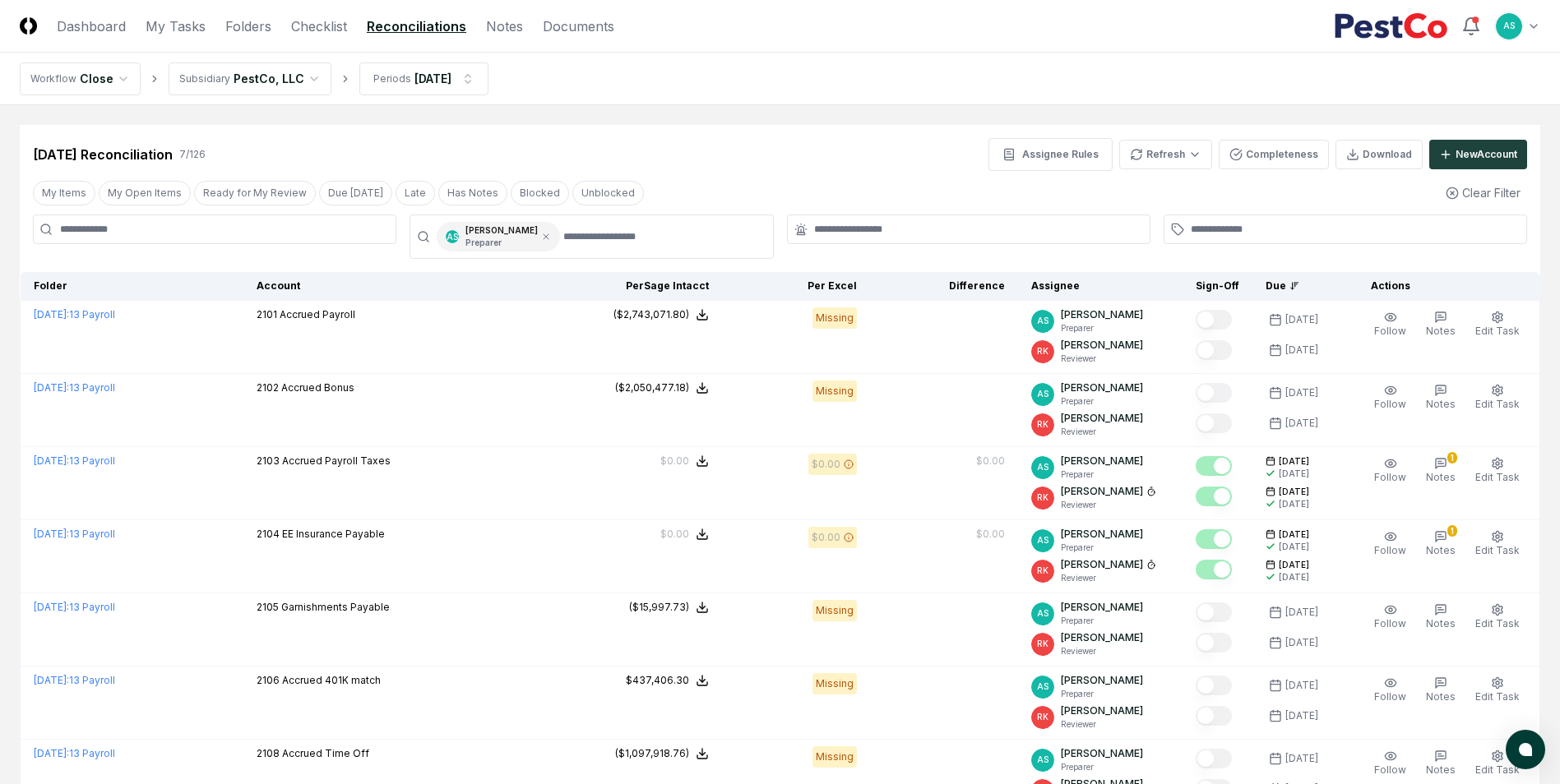
click at [895, 131] on div "[DATE] Reconciliation 7 / 126 Assignee Rules Refresh Completeness Download New …" at bounding box center [780, 148] width 1521 height 46
